Goal: Task Accomplishment & Management: Manage account settings

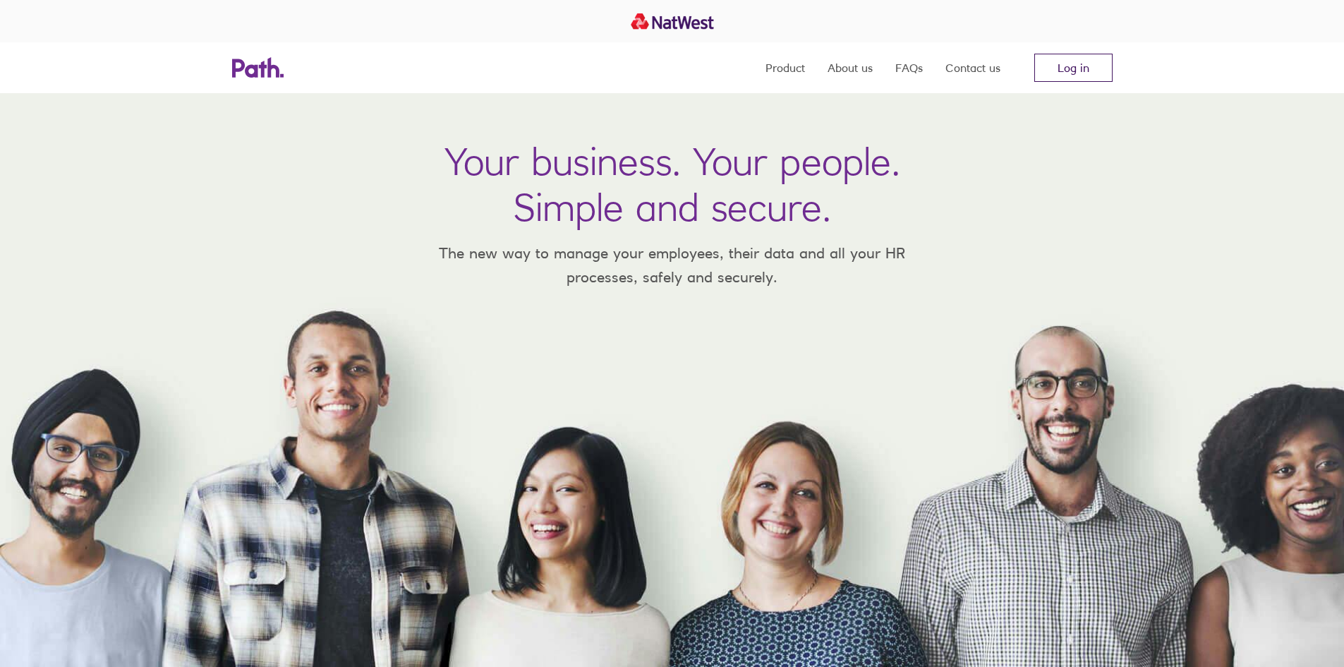
click at [1079, 66] on link "Log in" at bounding box center [1073, 68] width 78 height 28
click at [1069, 66] on link "Log in" at bounding box center [1073, 68] width 78 height 28
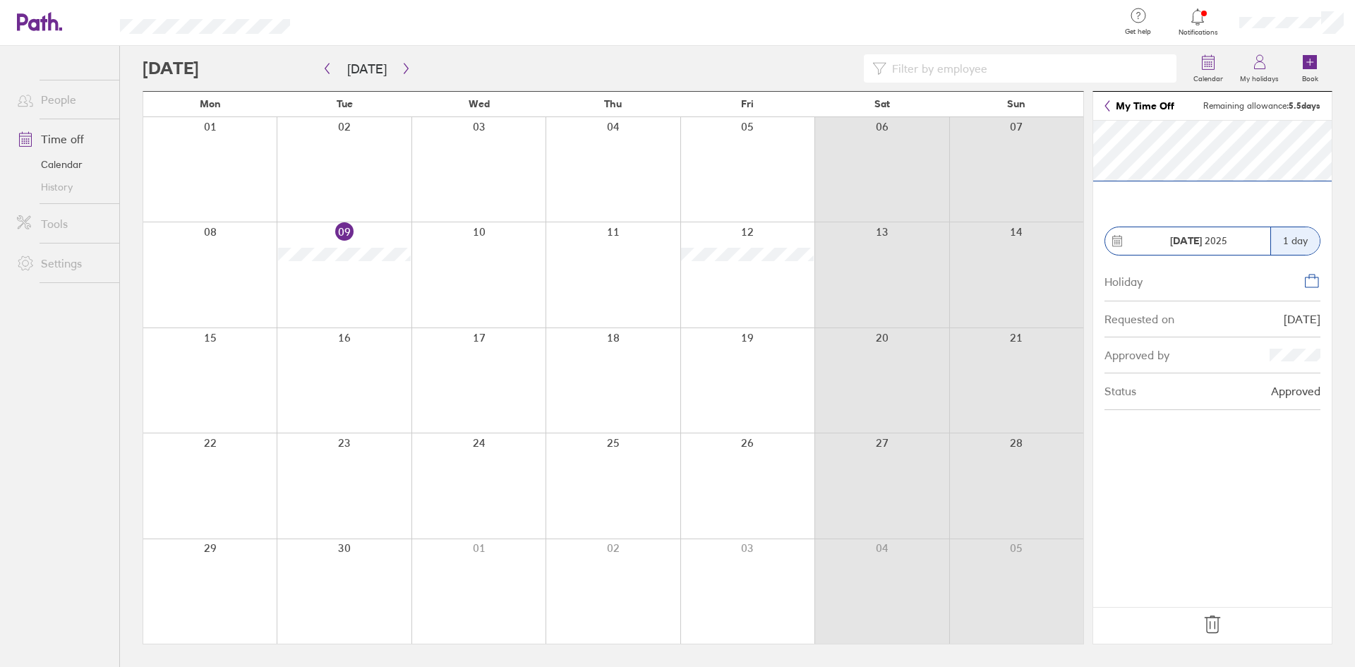
click at [1311, 281] on icon at bounding box center [1311, 280] width 17 height 17
click at [1220, 628] on icon at bounding box center [1212, 624] width 23 height 23
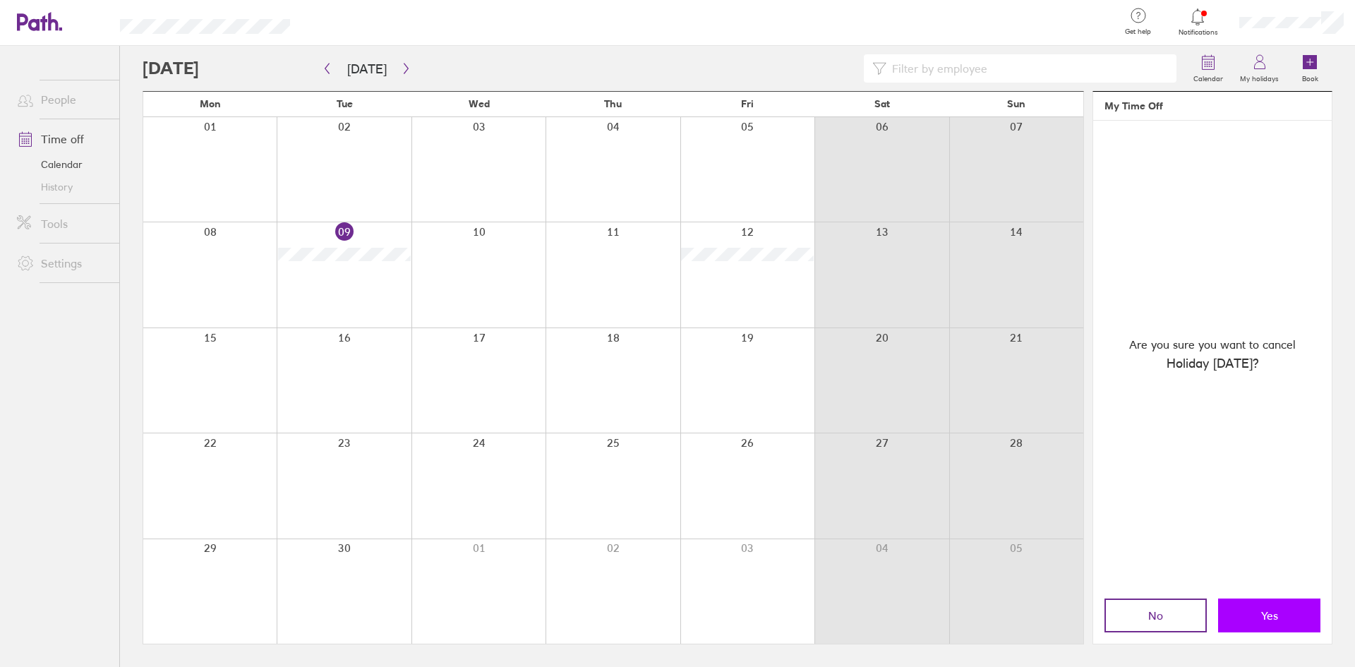
click at [1255, 614] on button "Yes" at bounding box center [1269, 615] width 102 height 34
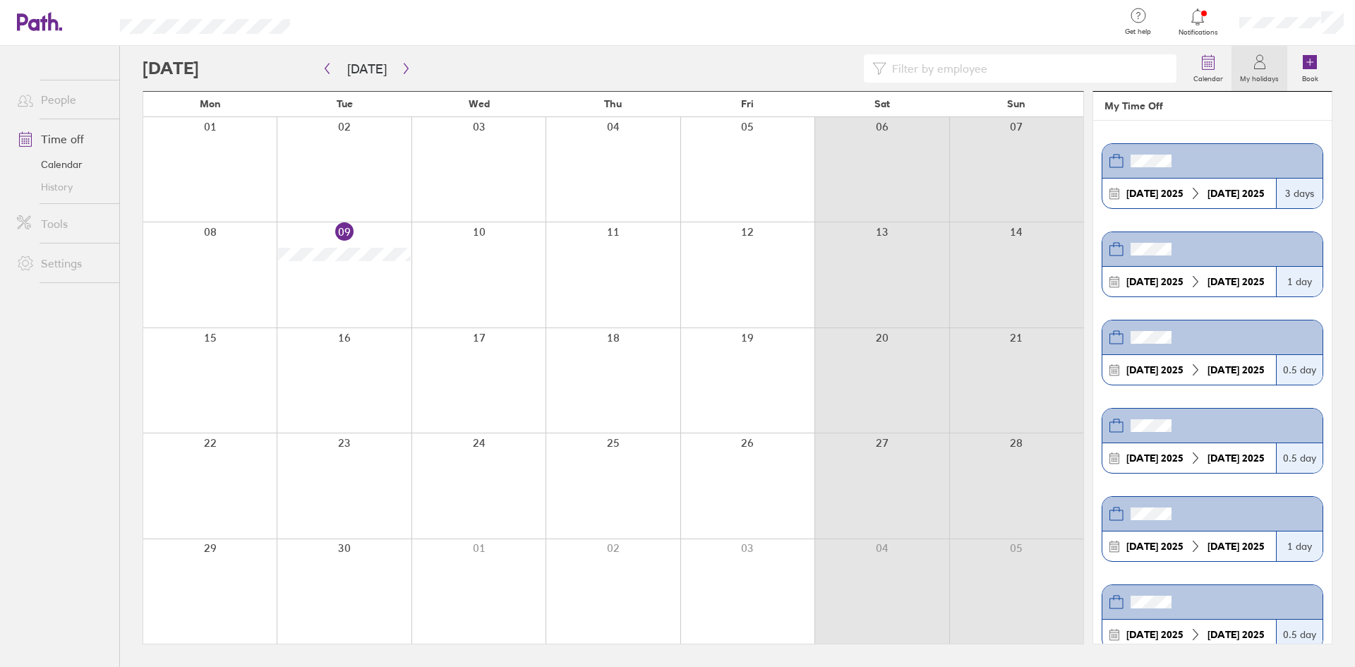
click at [635, 279] on div at bounding box center [612, 274] width 134 height 104
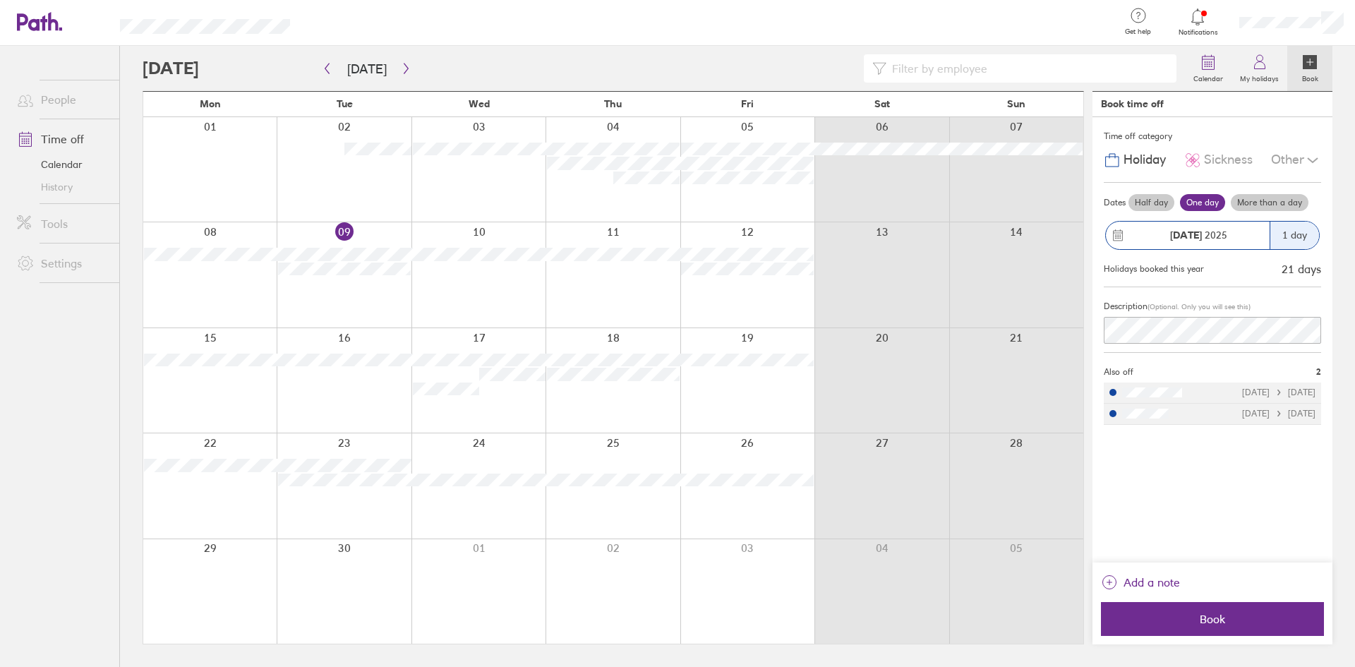
click at [635, 279] on div at bounding box center [612, 274] width 134 height 104
click at [1206, 632] on button "Book" at bounding box center [1212, 619] width 223 height 34
